Goal: Information Seeking & Learning: Learn about a topic

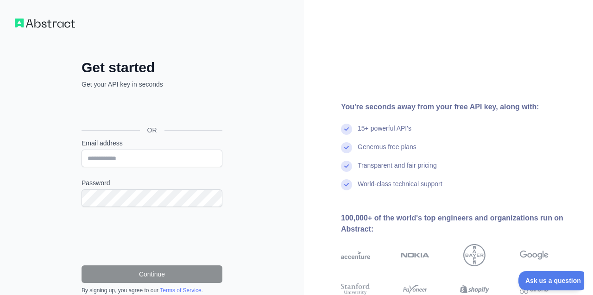
click at [172, 106] on div "Accedi con Google. Si apre in una nuova scheda" at bounding box center [151, 109] width 139 height 20
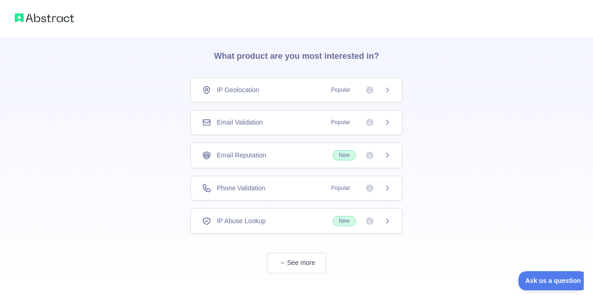
scroll to position [45, 0]
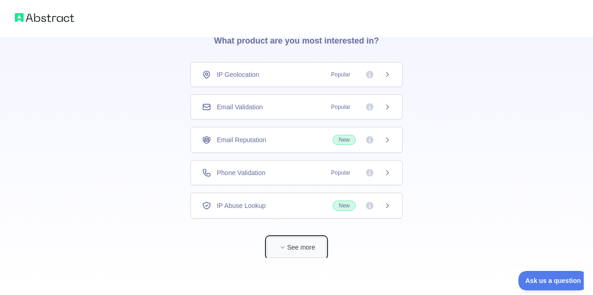
click at [319, 238] on button "See more" at bounding box center [296, 247] width 59 height 21
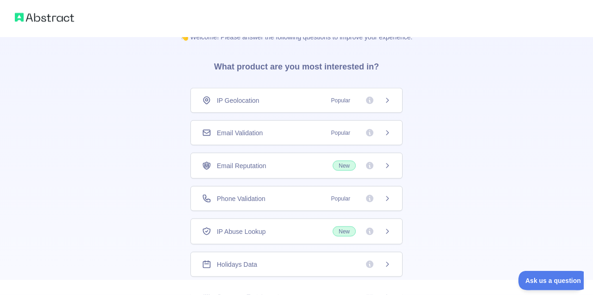
scroll to position [0, 0]
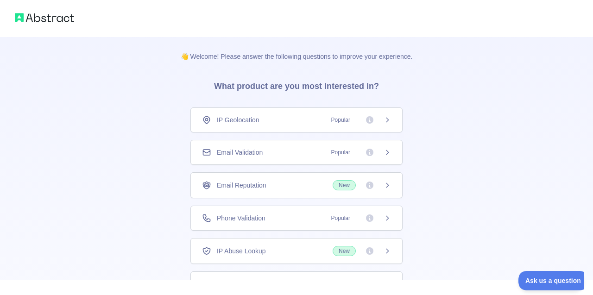
click at [331, 122] on span "Popular" at bounding box center [341, 119] width 30 height 9
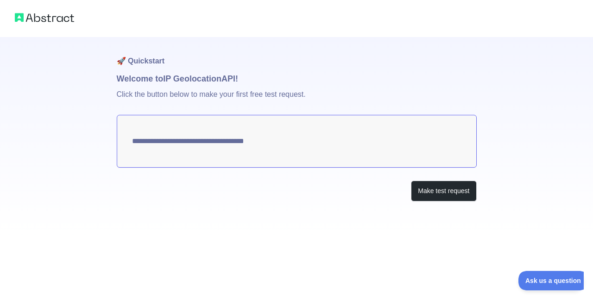
type textarea "**********"
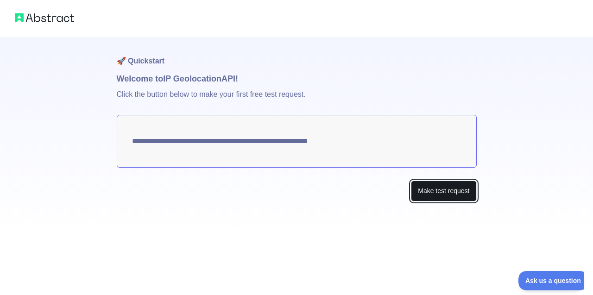
click at [442, 195] on button "Make test request" at bounding box center [443, 191] width 65 height 21
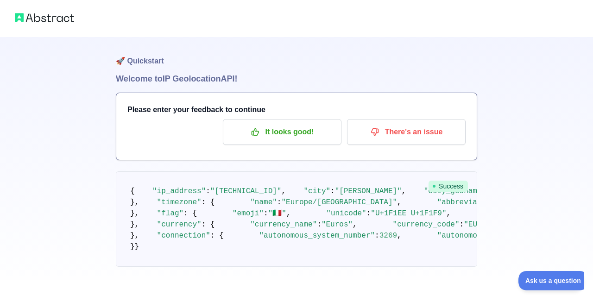
click at [20, 15] on img at bounding box center [44, 17] width 59 height 13
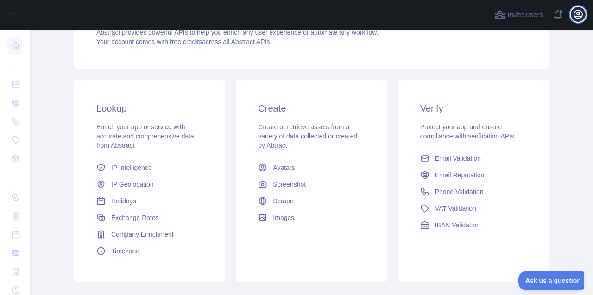
click at [581, 17] on icon "button" at bounding box center [578, 14] width 8 height 8
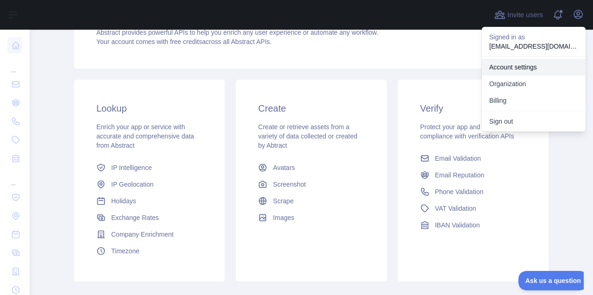
click at [511, 71] on link "Account settings" at bounding box center [534, 67] width 104 height 17
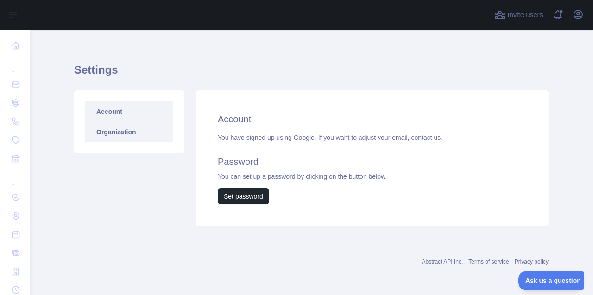
click at [101, 127] on link "Organization" at bounding box center [129, 132] width 88 height 20
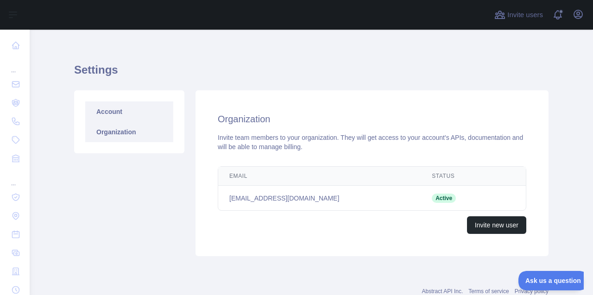
click at [108, 114] on link "Account" at bounding box center [129, 112] width 88 height 20
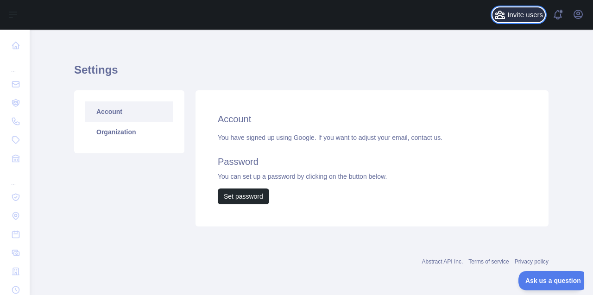
click at [527, 17] on span "Invite users" at bounding box center [526, 15] width 36 height 11
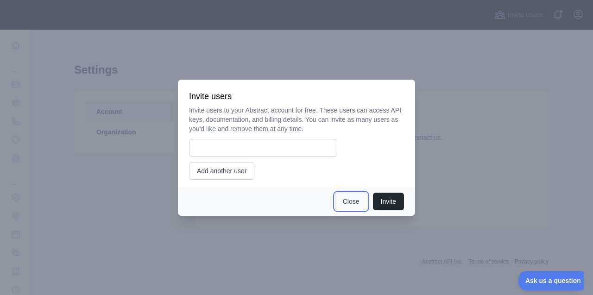
click at [364, 205] on button "Close" at bounding box center [351, 202] width 32 height 18
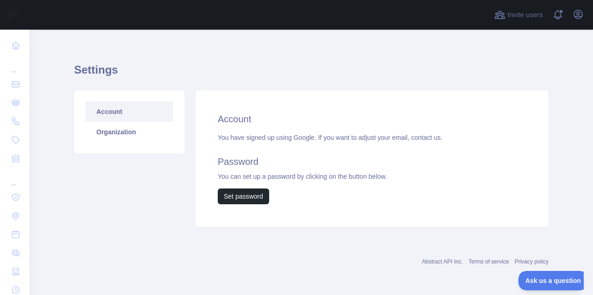
click at [571, 16] on div "Open user menu" at bounding box center [578, 15] width 15 height 16
click at [576, 16] on icon "button" at bounding box center [578, 14] width 8 height 8
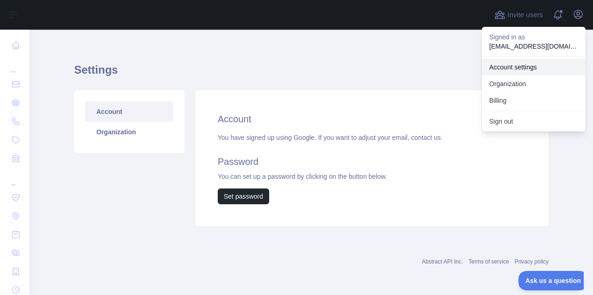
click at [534, 70] on link "Account settings" at bounding box center [534, 67] width 104 height 17
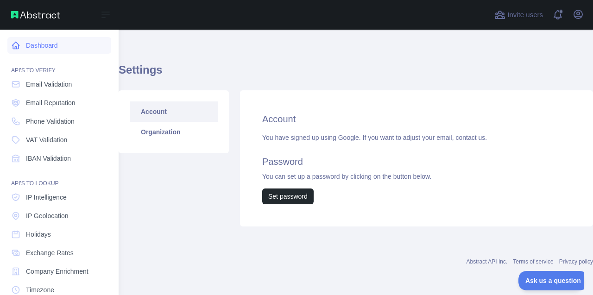
click at [12, 41] on icon at bounding box center [15, 45] width 9 height 9
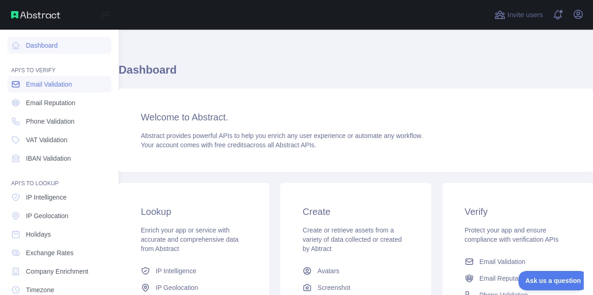
click at [44, 86] on span "Email Validation" at bounding box center [49, 84] width 46 height 9
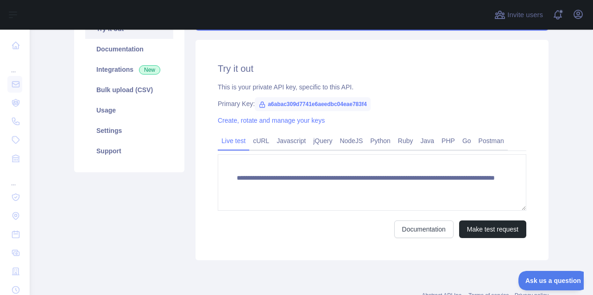
scroll to position [56, 0]
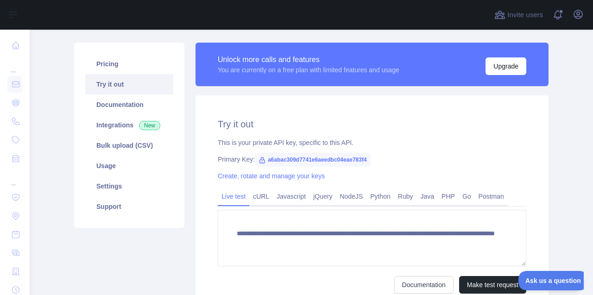
click at [302, 159] on span "a6abac309d7741e6aeedbc04eae783f4" at bounding box center [313, 160] width 116 height 14
copy span "a6abac309d7741e6aeedbc04eae783f4"
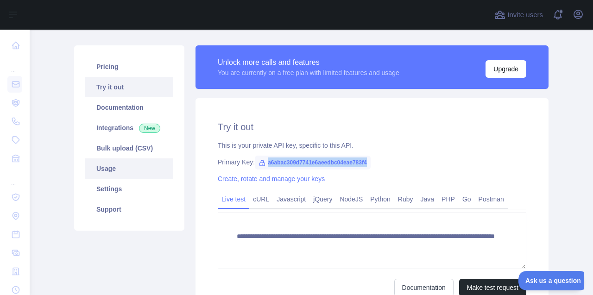
scroll to position [0, 0]
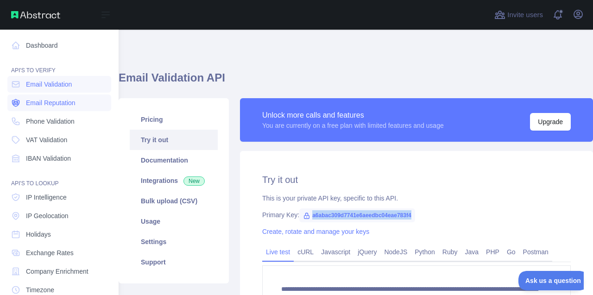
click at [18, 103] on icon at bounding box center [15, 102] width 9 height 9
click at [37, 83] on span "Email Validation" at bounding box center [49, 84] width 46 height 9
click at [42, 102] on span "Email Reputation" at bounding box center [51, 102] width 50 height 9
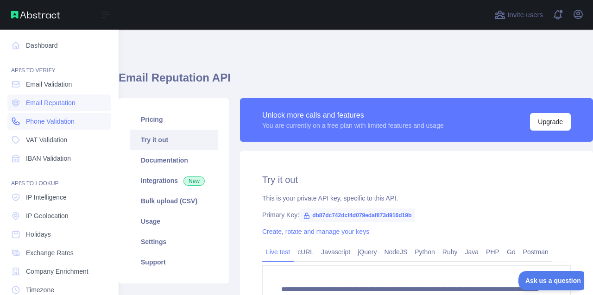
click at [46, 120] on span "Phone Validation" at bounding box center [50, 121] width 49 height 9
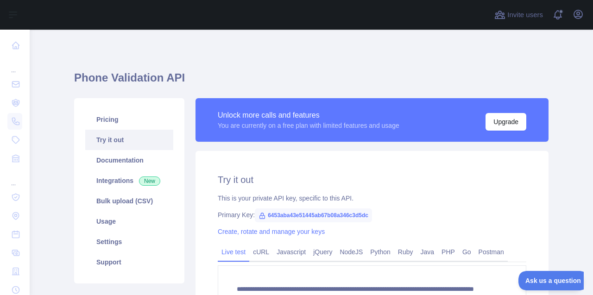
click at [332, 216] on span "6453aba43e51445ab67b08a346c3d5dc" at bounding box center [313, 216] width 117 height 14
copy span "6453aba43e51445ab67b08a346c3d5dc"
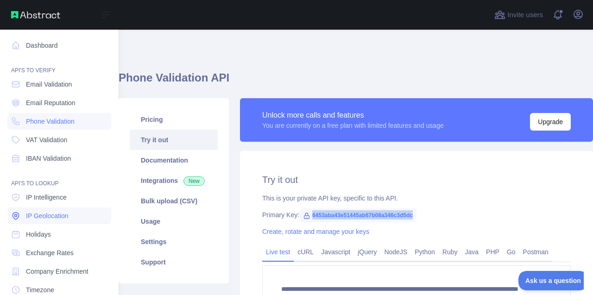
click at [33, 216] on span "IP Geolocation" at bounding box center [47, 215] width 43 height 9
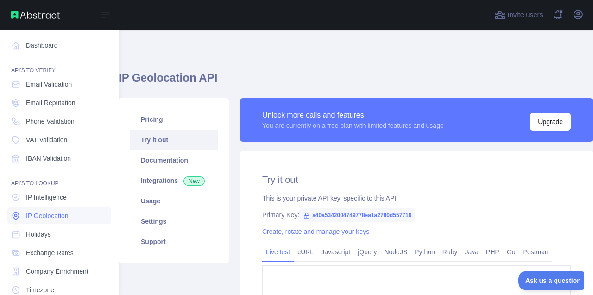
type textarea "**********"
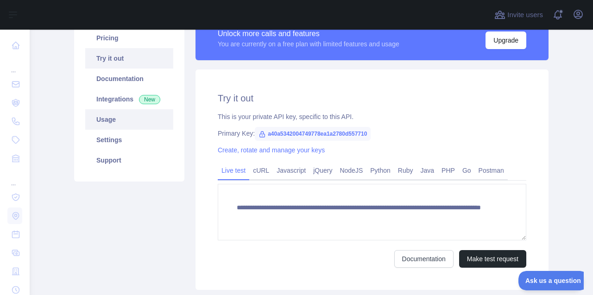
scroll to position [111, 0]
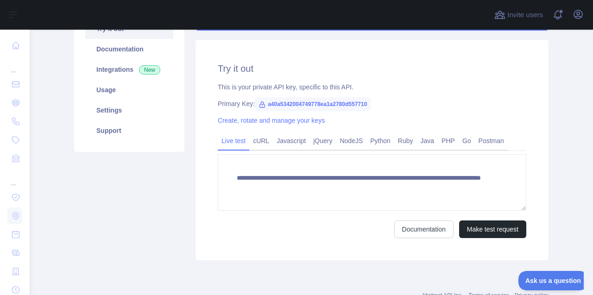
click at [293, 103] on span "a40a5342004749778ea1a2780d557710" at bounding box center [313, 104] width 116 height 14
copy span "a40a5342004749778ea1a2780d557710"
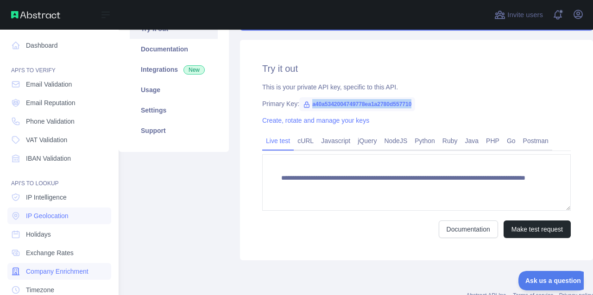
click at [53, 270] on span "Company Enrichment" at bounding box center [57, 271] width 63 height 9
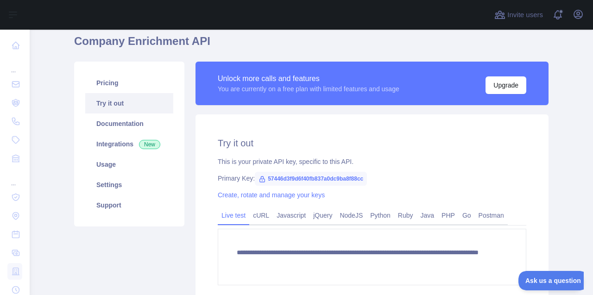
click at [305, 174] on span "57446d3f9d6f40fb837a0dc9ba8f88cc" at bounding box center [311, 179] width 112 height 14
click at [307, 178] on span "57446d3f9d6f40fb837a0dc9ba8f88cc" at bounding box center [311, 179] width 112 height 14
copy span "57446d3f9d6f40fb837a0dc9ba8f88cc"
